Goal: Task Accomplishment & Management: Manage account settings

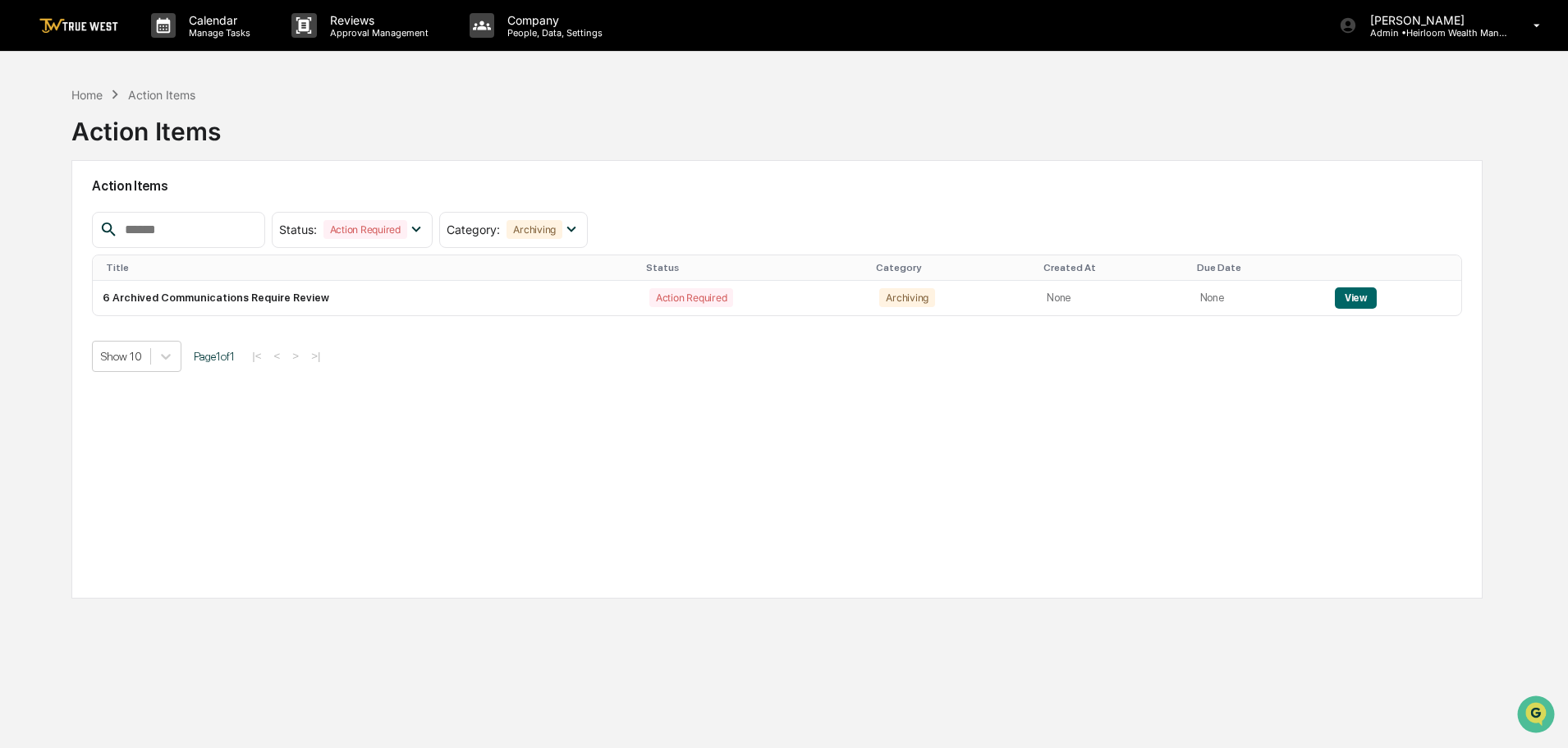
click at [100, 18] on img at bounding box center [78, 26] width 78 height 16
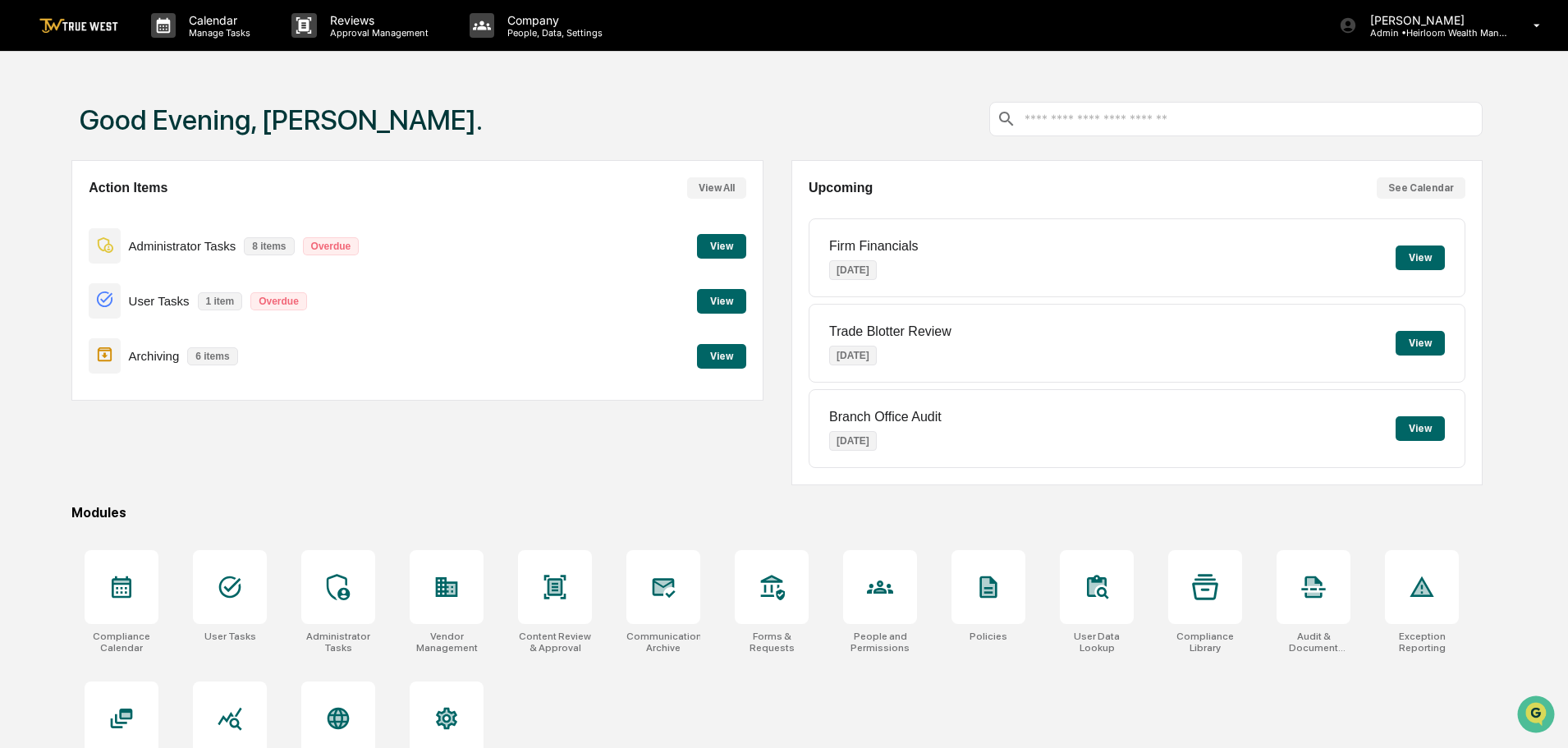
click at [721, 305] on button "View" at bounding box center [722, 301] width 50 height 25
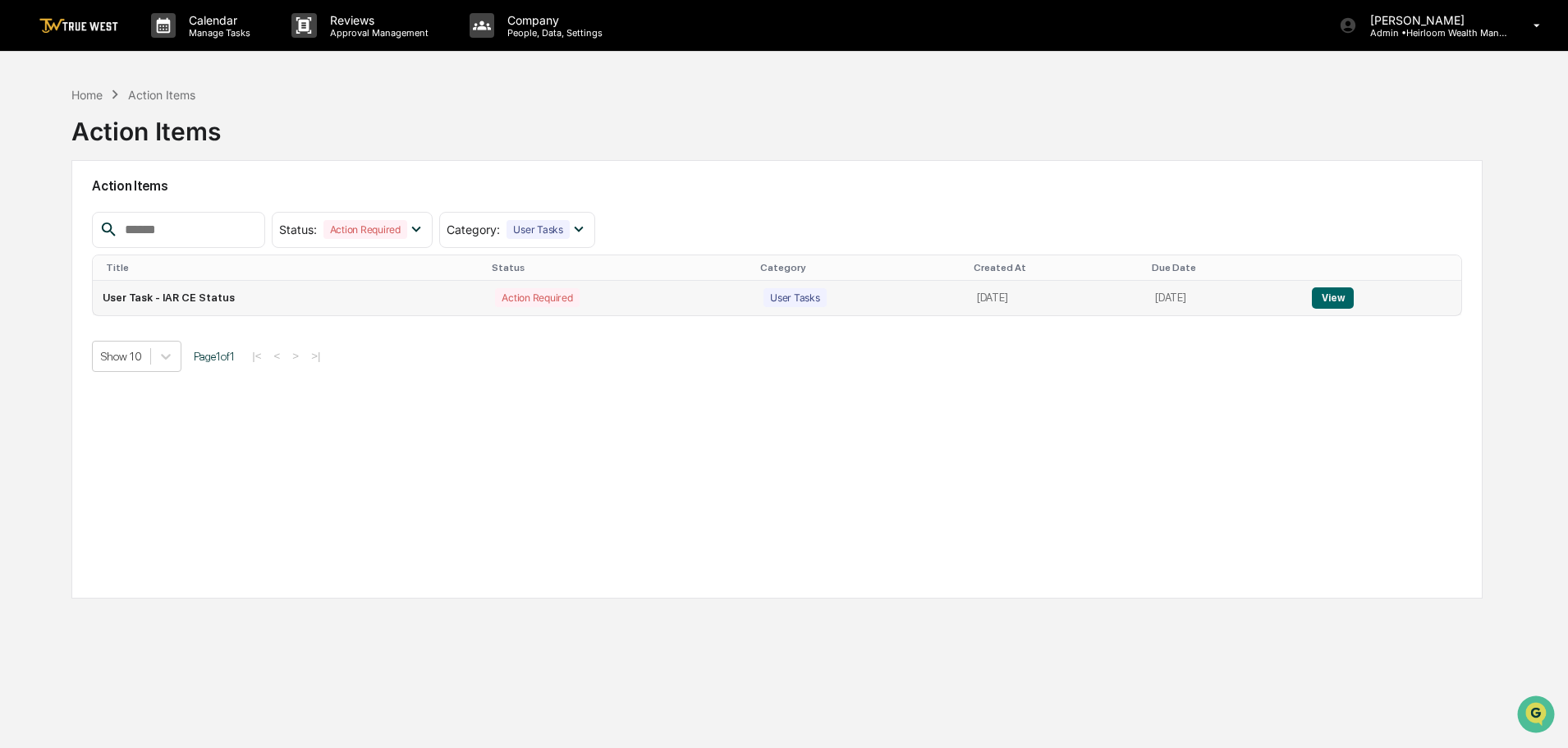
click at [1331, 292] on button "View" at bounding box center [1333, 297] width 42 height 21
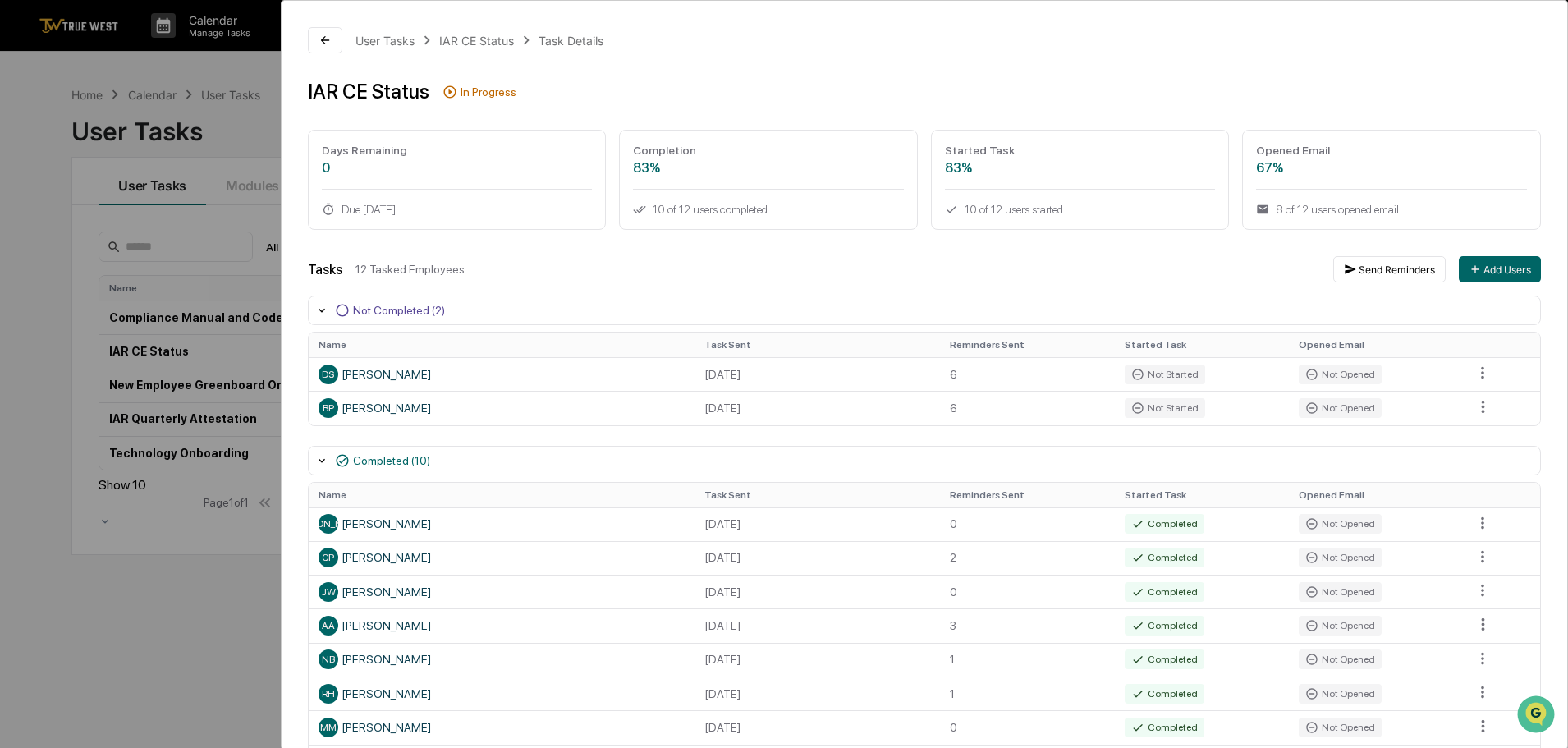
click at [235, 50] on div "User Tasks IAR CE Status Task Details IAR CE Status In Progress Days Remaining …" at bounding box center [784, 374] width 1568 height 748
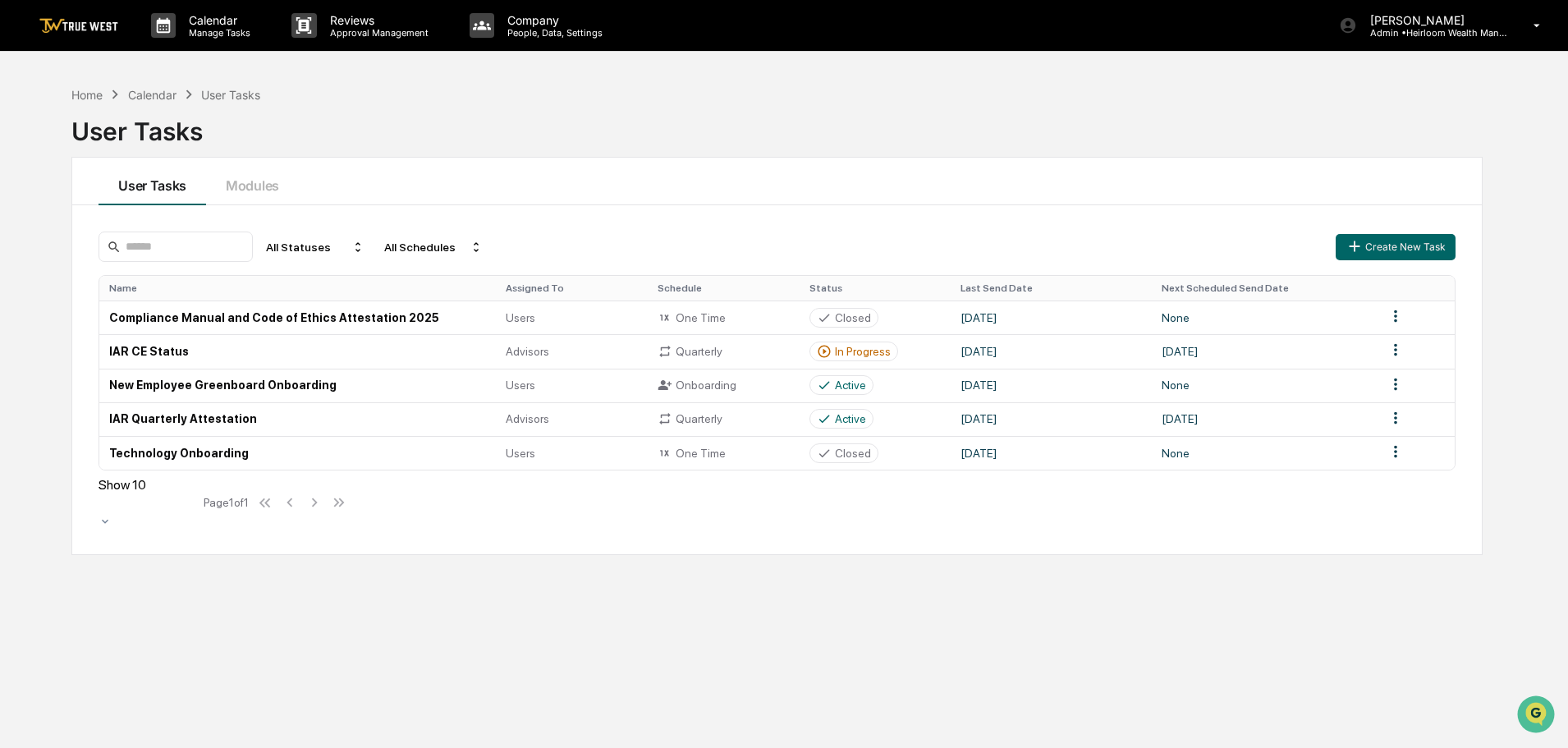
click at [97, 23] on img at bounding box center [78, 26] width 78 height 16
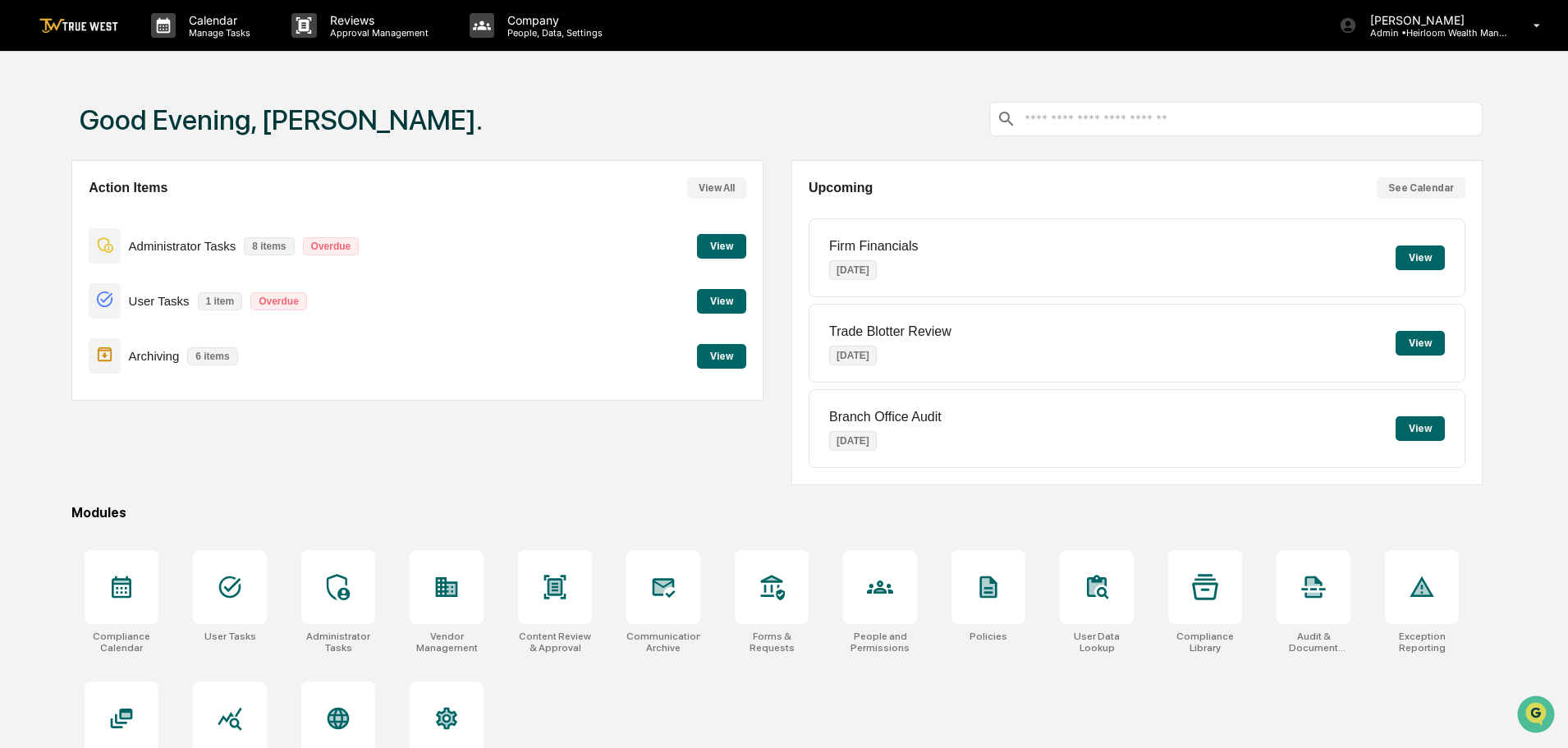
click at [732, 244] on button "View" at bounding box center [722, 246] width 50 height 25
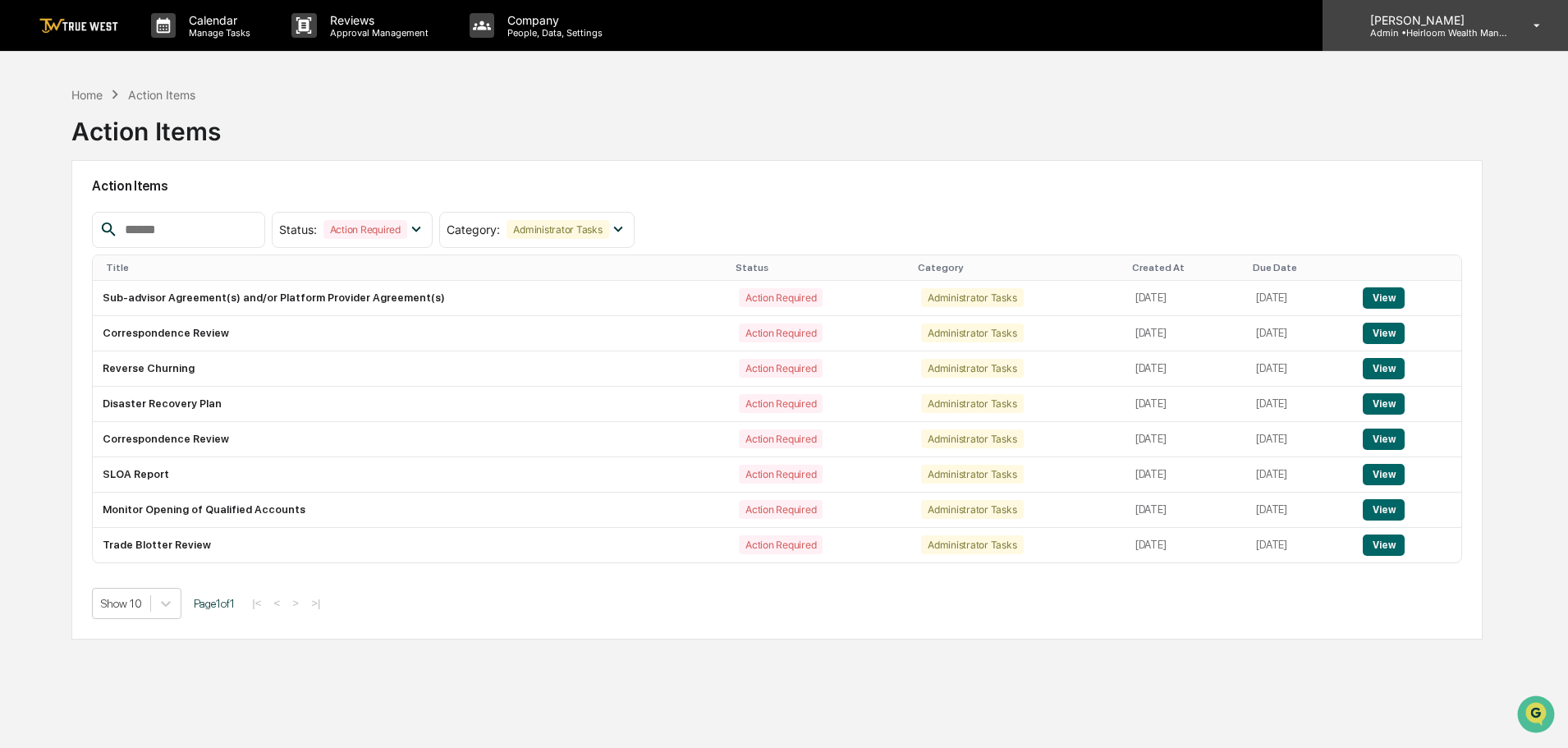
click at [1497, 34] on p "Admin • Heirloom Wealth Management" at bounding box center [1434, 33] width 153 height 12
